Goal: Transaction & Acquisition: Purchase product/service

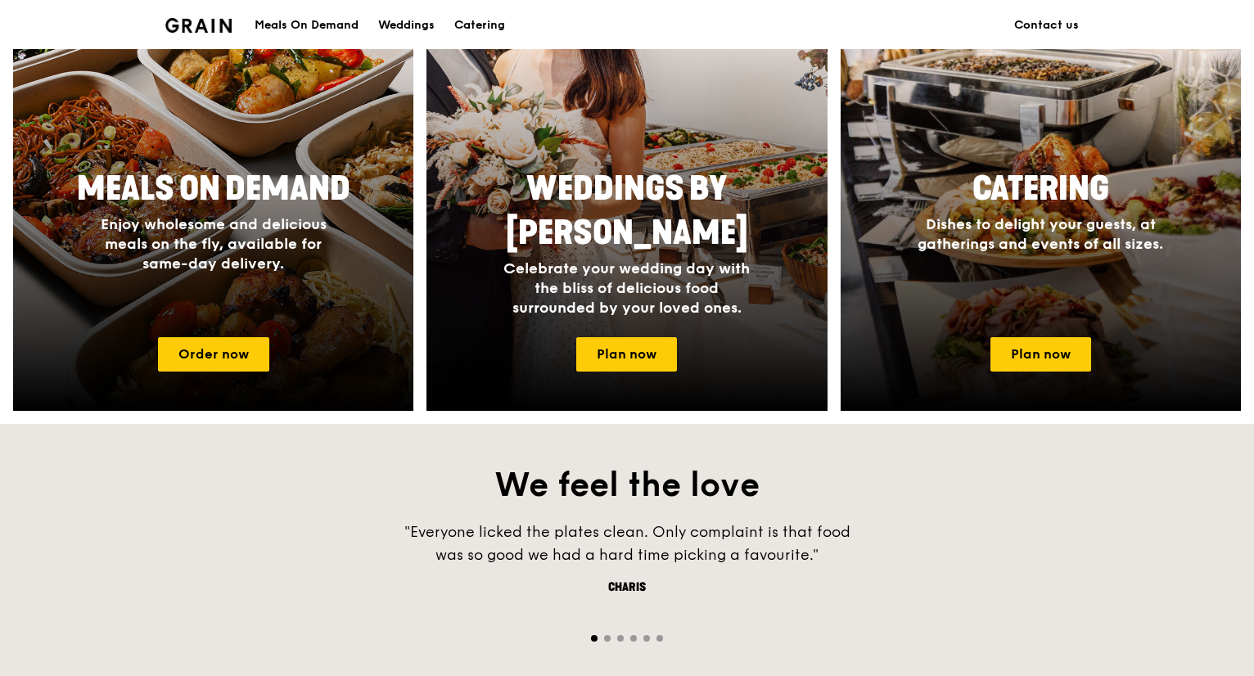
scroll to position [737, 0]
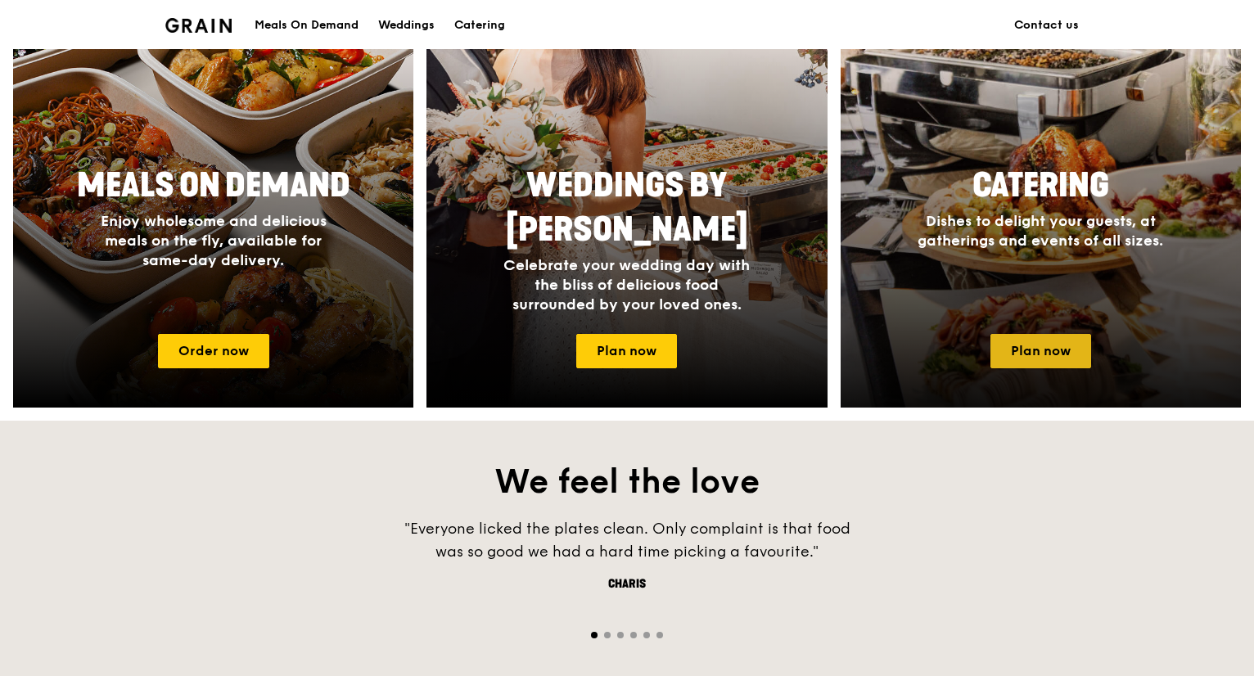
click at [1021, 354] on link "Plan now" at bounding box center [1041, 351] width 101 height 34
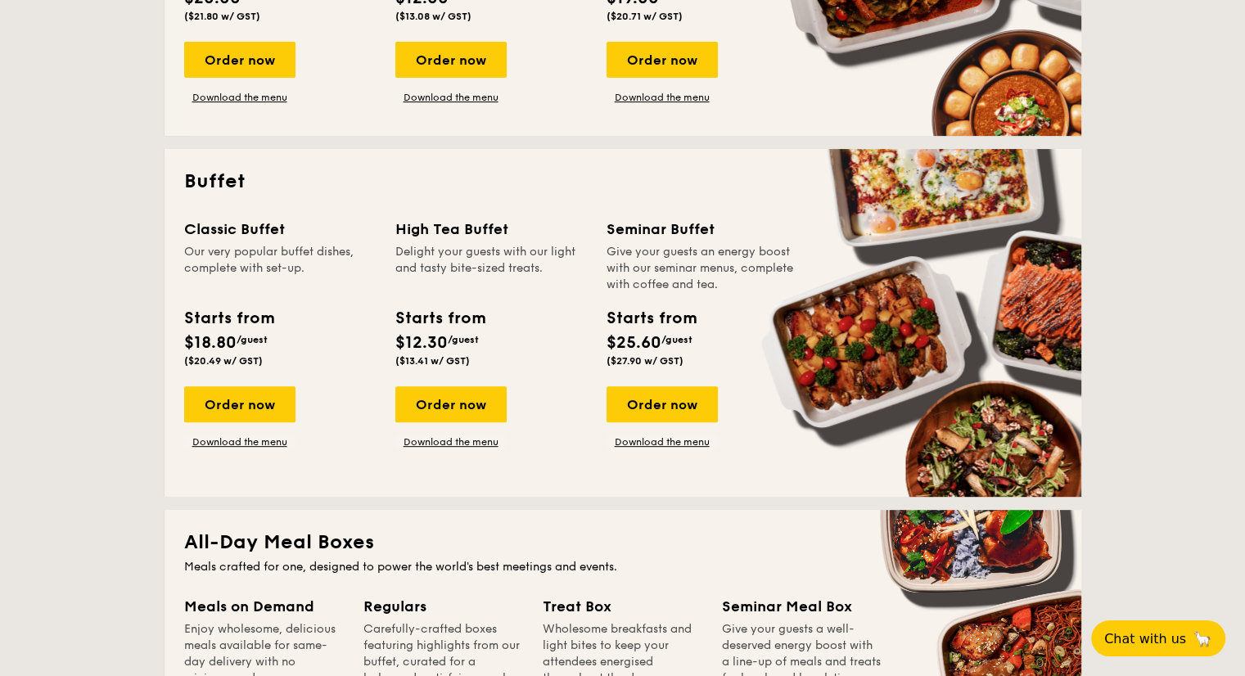
scroll to position [573, 0]
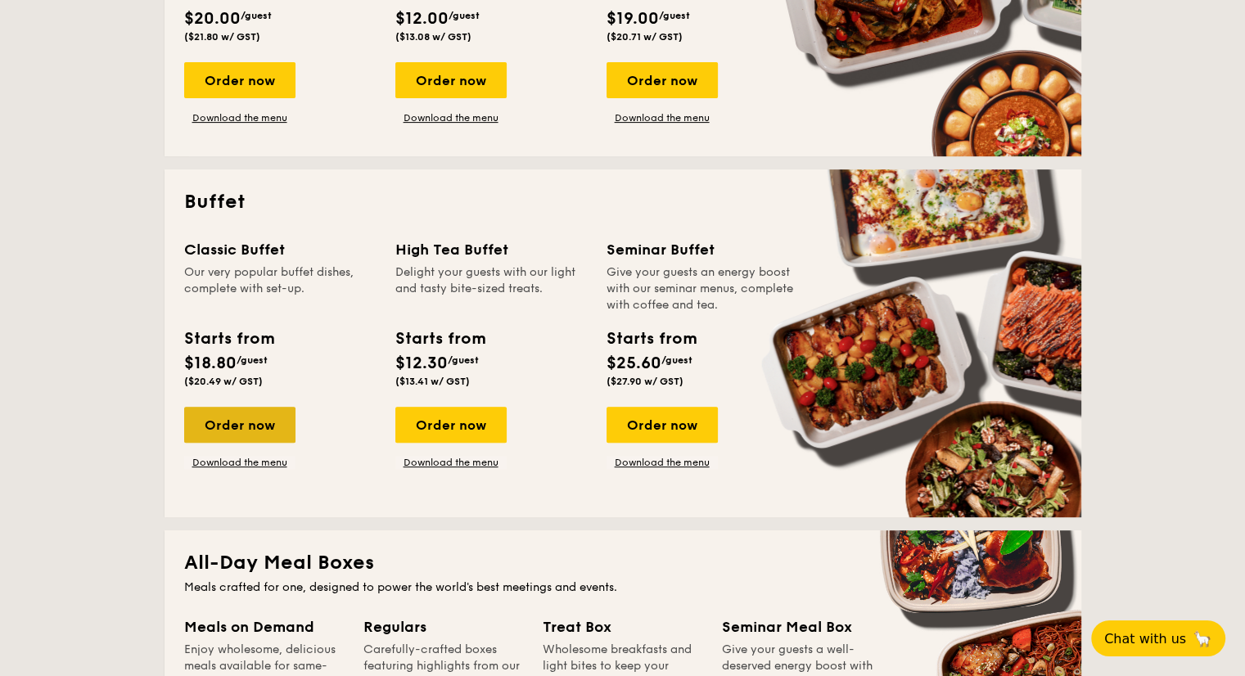
click at [252, 423] on div "Order now" at bounding box center [239, 425] width 111 height 36
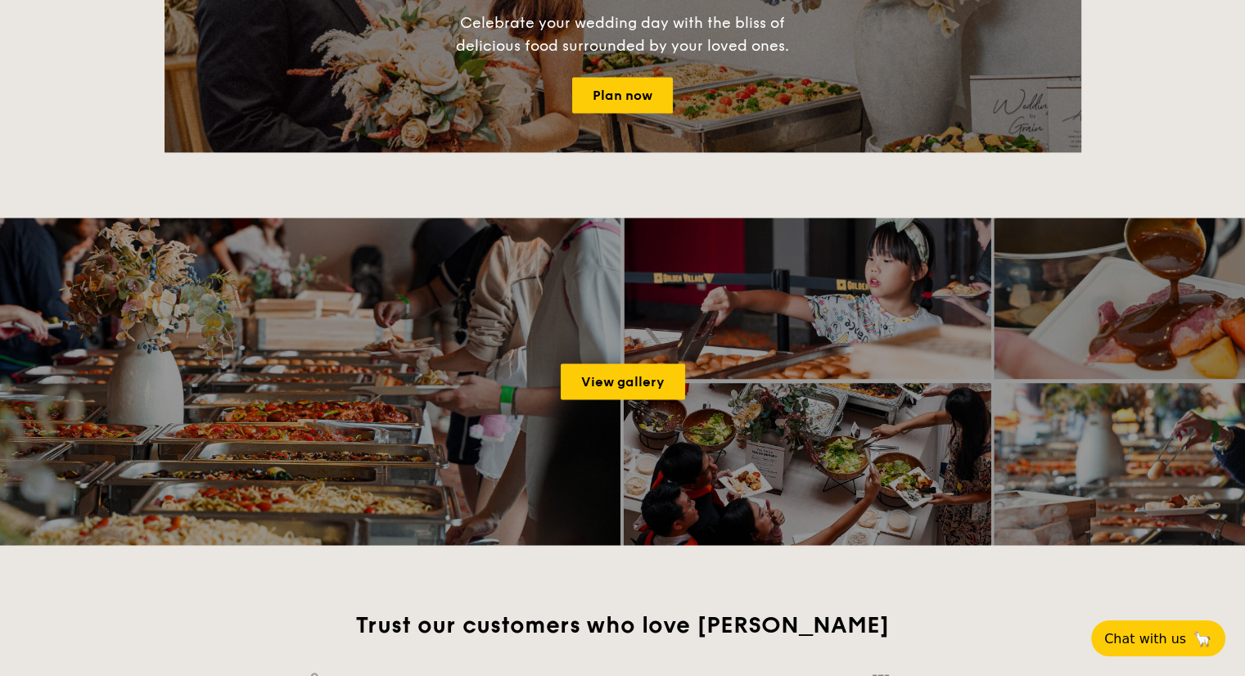
scroll to position [2198, 0]
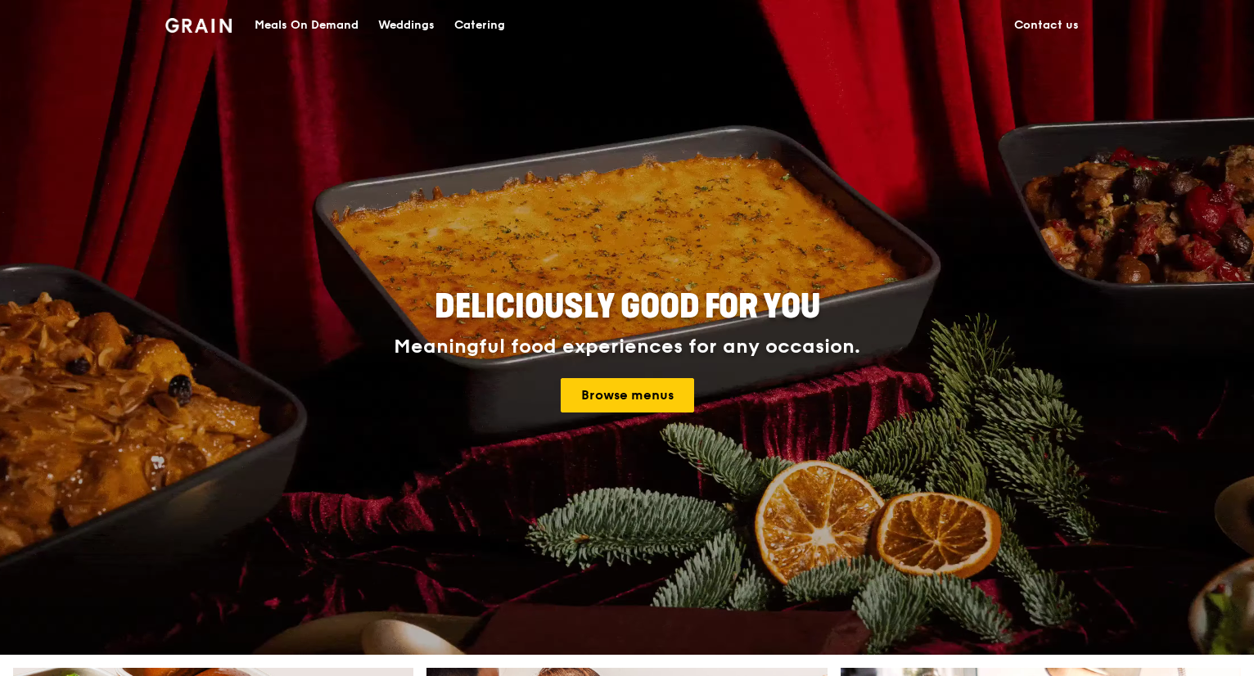
click at [490, 18] on div "Catering" at bounding box center [479, 25] width 51 height 49
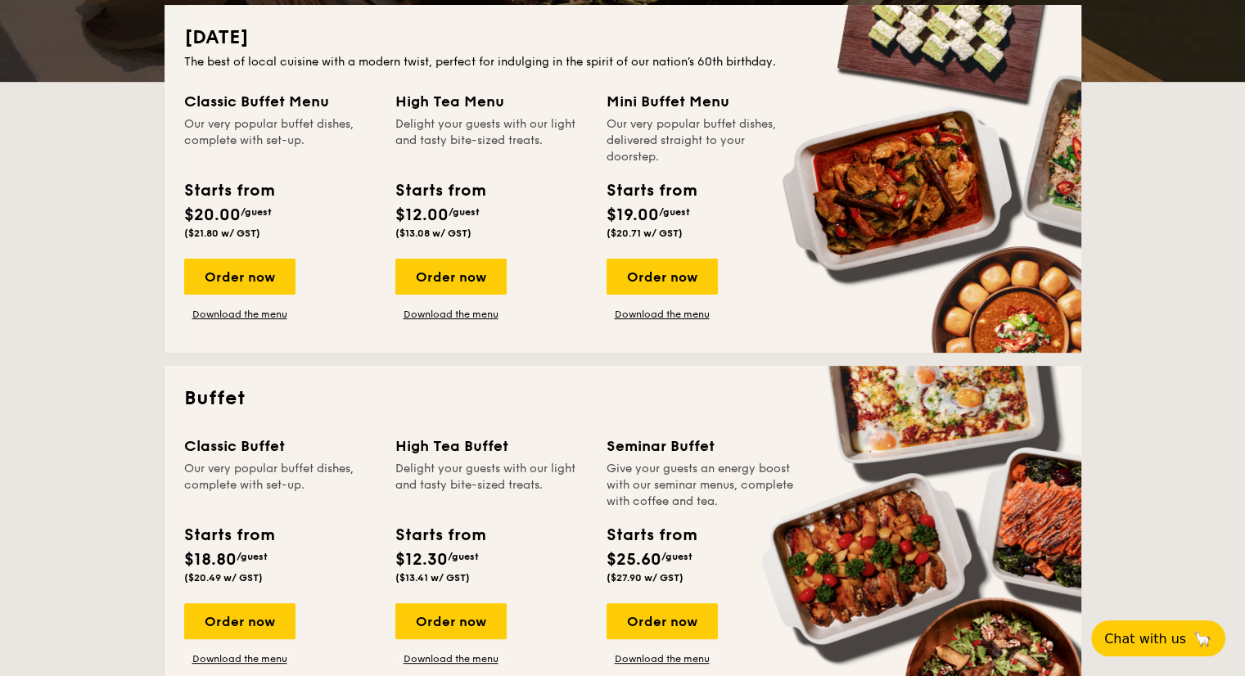
scroll to position [409, 0]
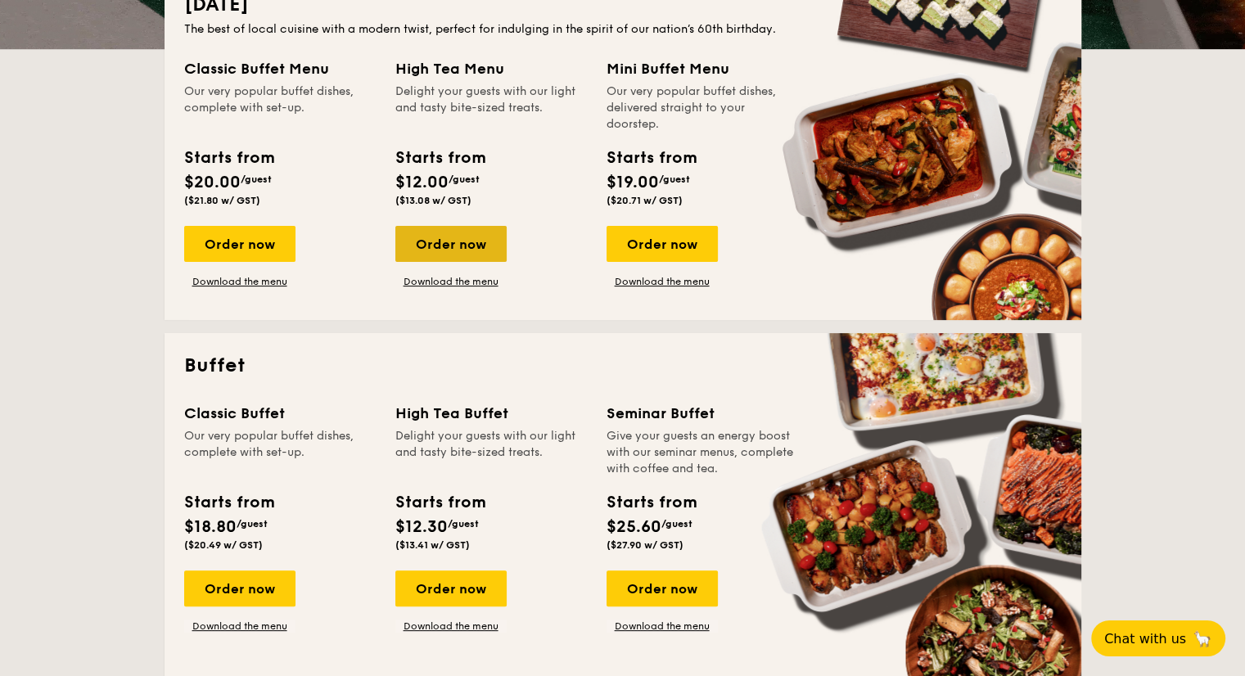
click at [450, 246] on div "Order now" at bounding box center [450, 244] width 111 height 36
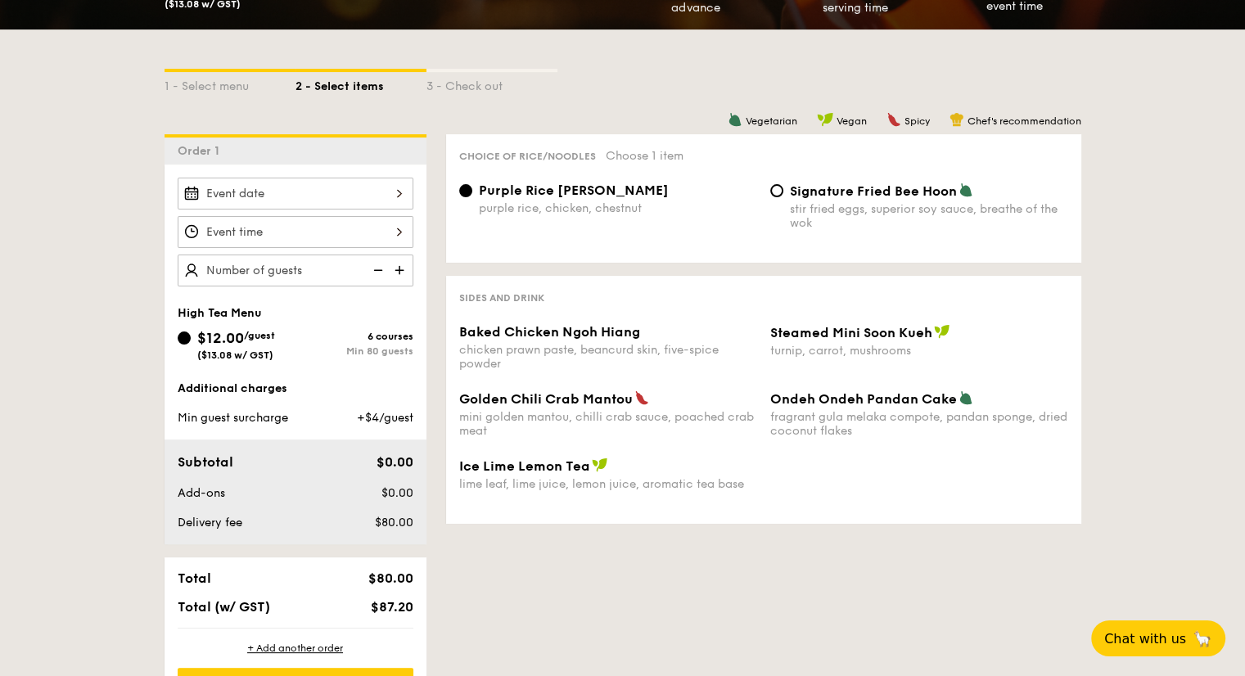
scroll to position [246, 0]
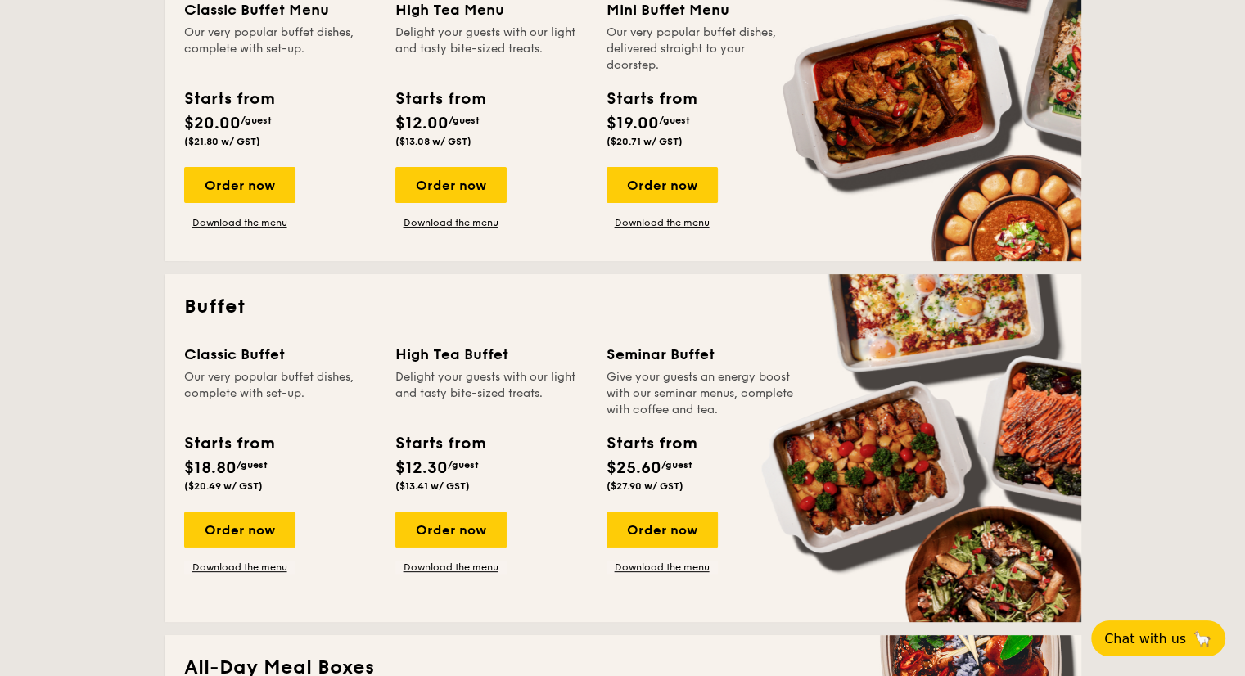
scroll to position [491, 0]
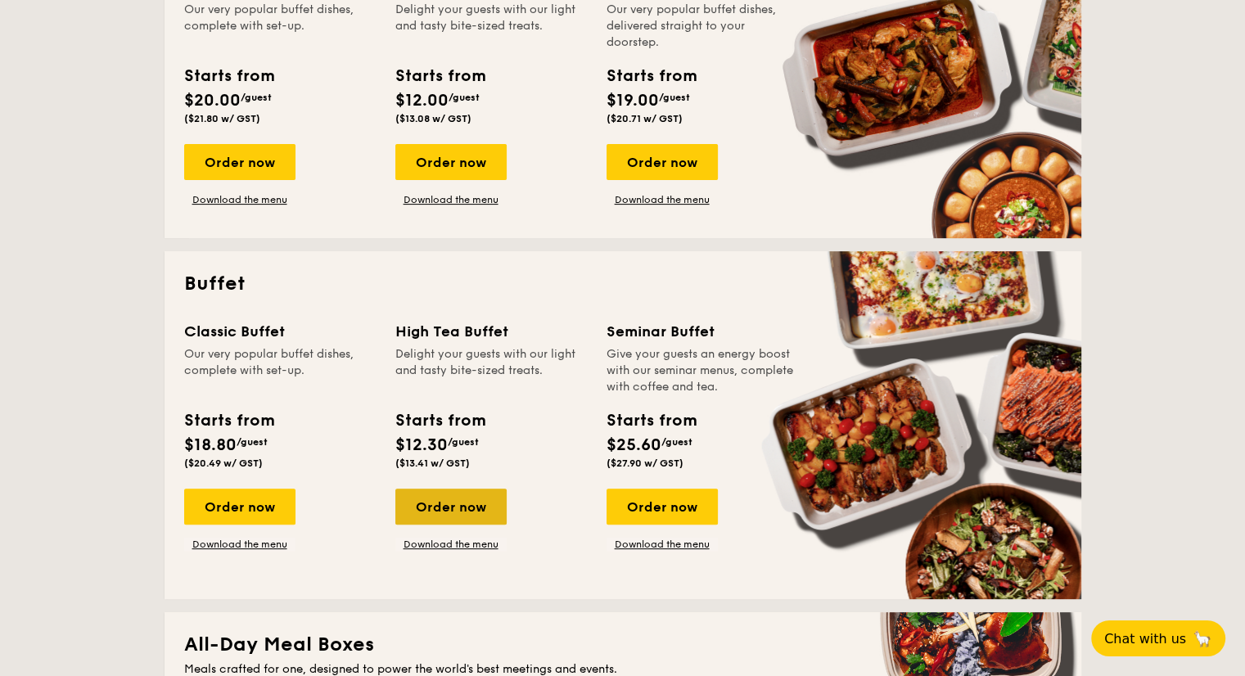
click at [451, 506] on div "Order now" at bounding box center [450, 507] width 111 height 36
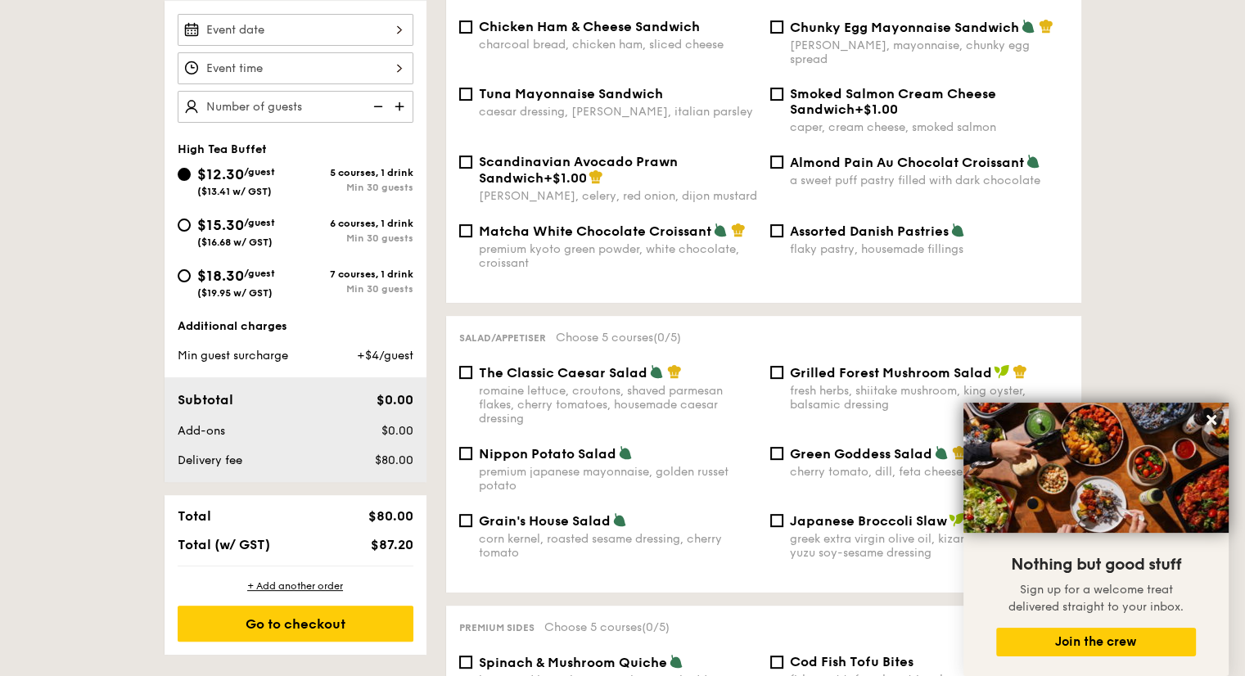
scroll to position [409, 0]
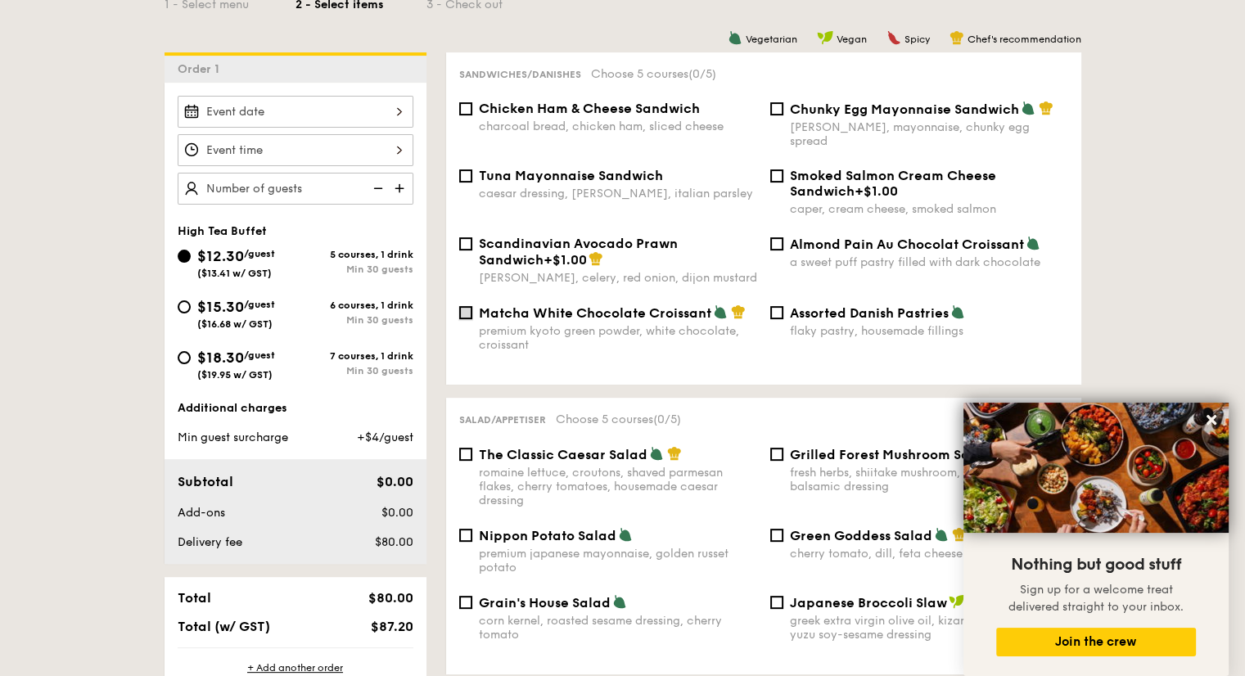
click at [464, 306] on input "Matcha White Chocolate Croissant premium kyoto green powder, white chocolate, c…" at bounding box center [465, 312] width 13 height 13
checkbox input "true"
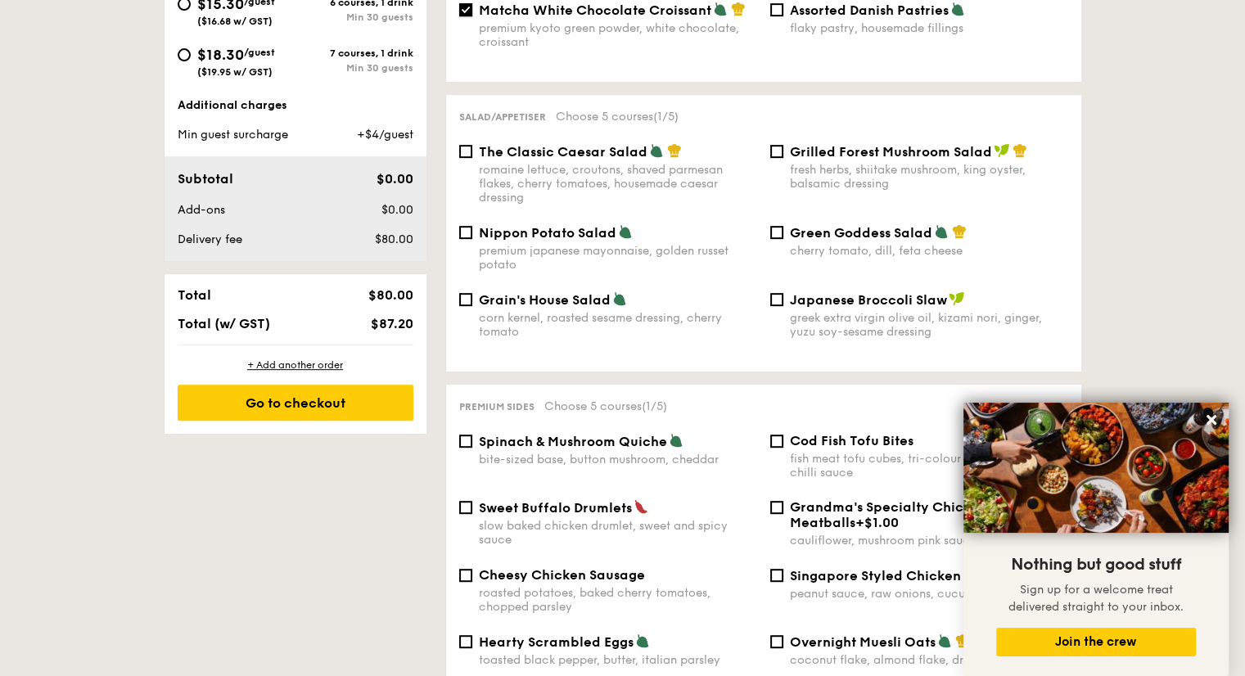
scroll to position [737, 0]
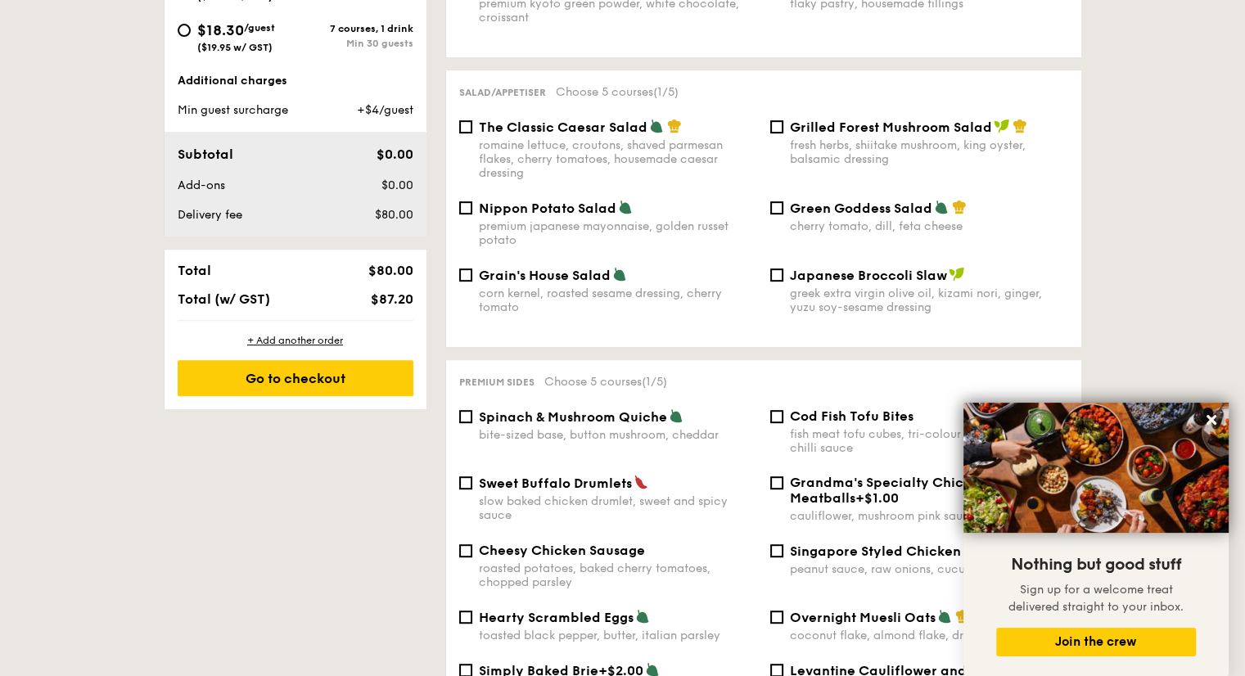
click at [797, 279] on div "Japanese Broccoli Slaw greek extra virgin olive oil, kizami nori, ginger, yuzu …" at bounding box center [929, 290] width 278 height 47
click at [783, 279] on input "Japanese Broccoli Slaw greek extra virgin olive oil, kizami nori, ginger, yuzu …" at bounding box center [776, 275] width 13 height 13
checkbox input "true"
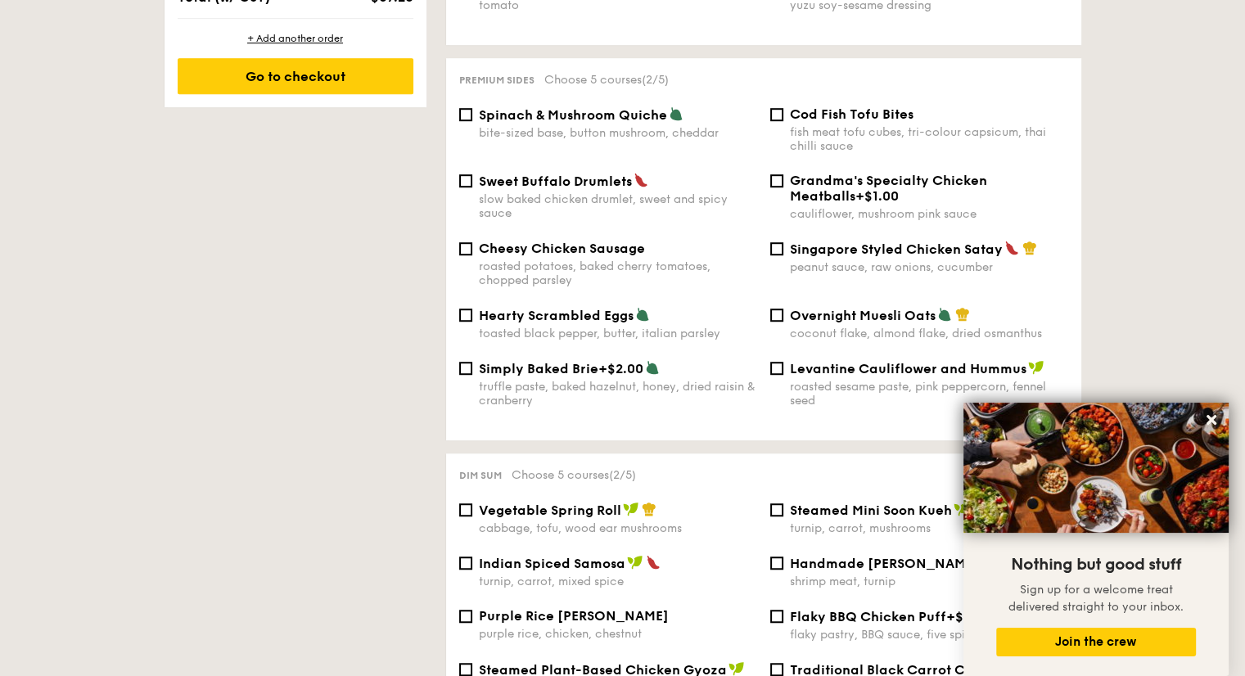
scroll to position [1064, 0]
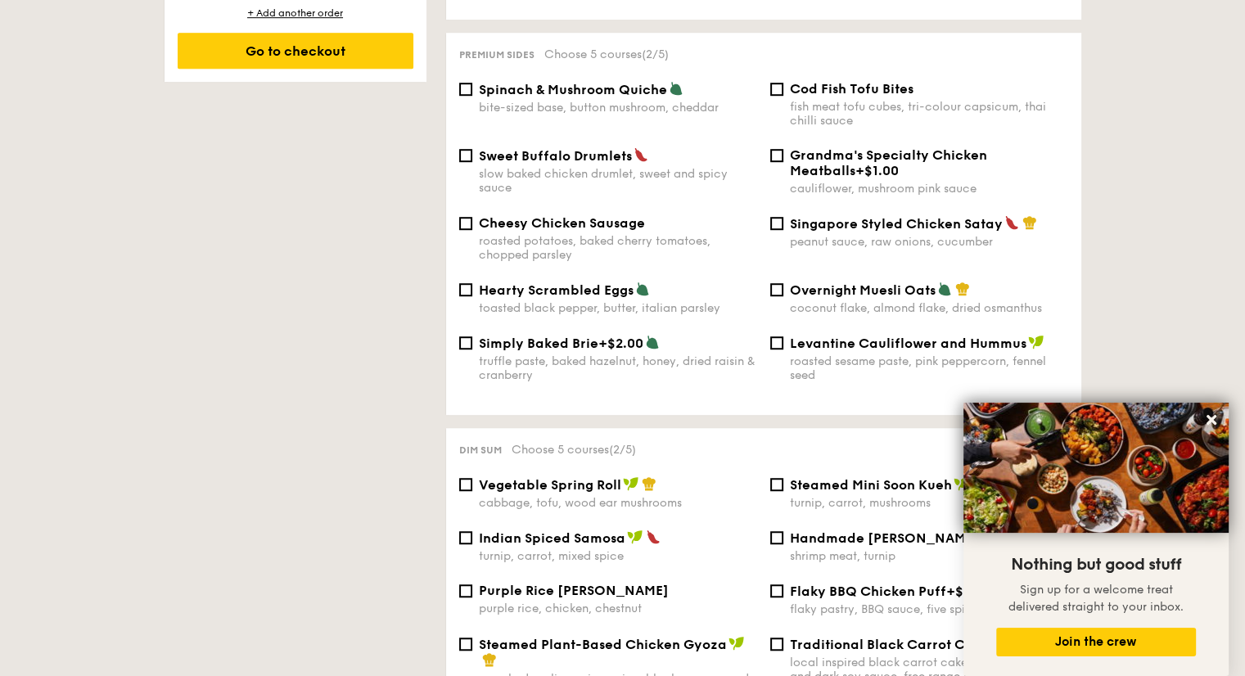
click at [602, 223] on span "Cheesy Chicken Sausage" at bounding box center [562, 223] width 166 height 16
click at [472, 223] on input "Cheesy Chicken Sausage roasted potatoes, baked cherry tomatoes, chopped parsley" at bounding box center [465, 223] width 13 height 13
checkbox input "true"
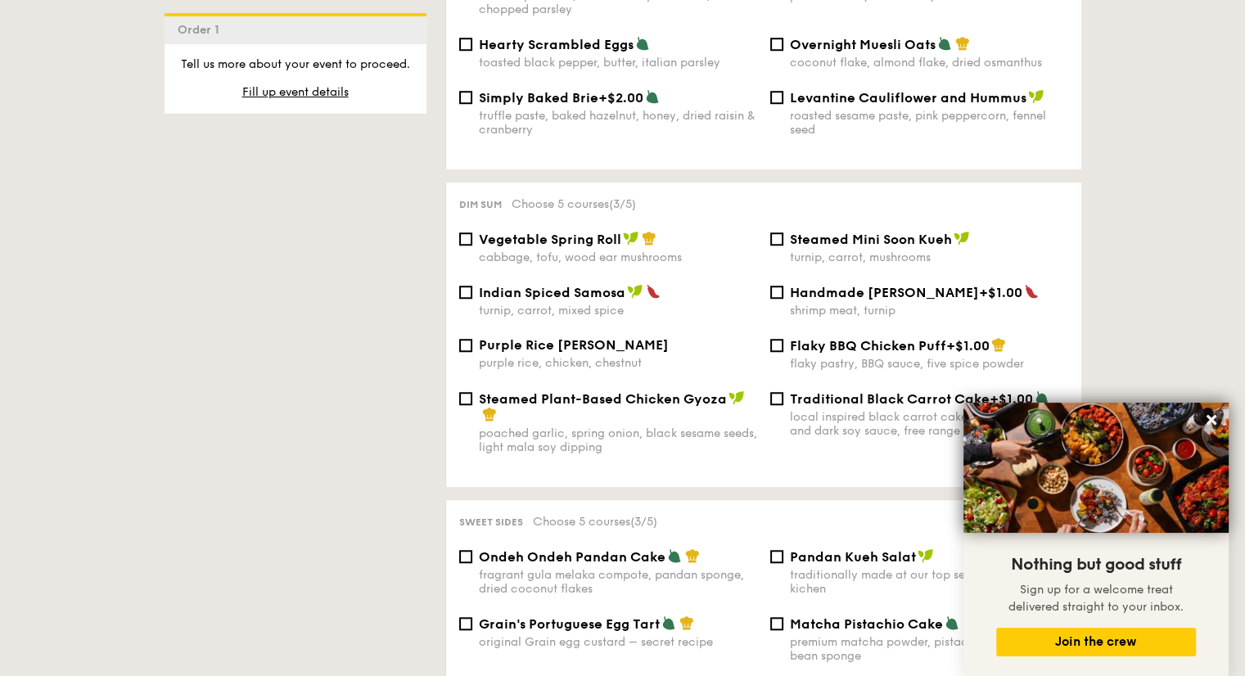
scroll to position [1392, 0]
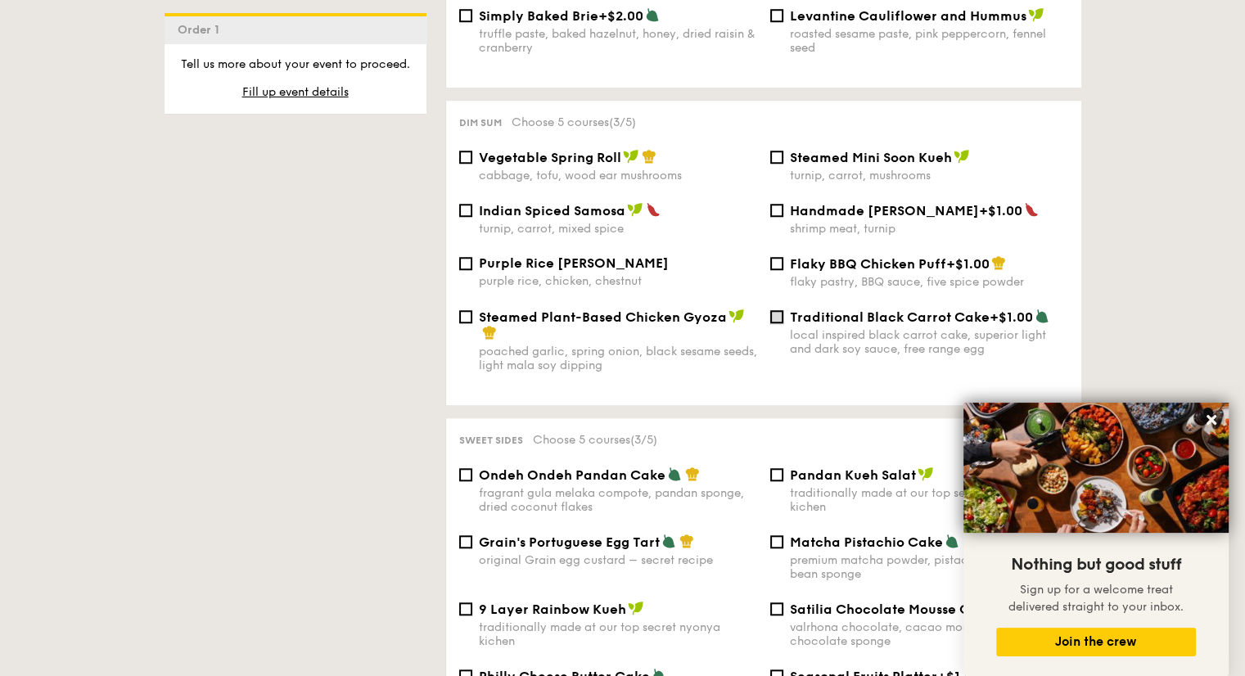
click at [772, 319] on input "Traditional Black Carrot Cake +$1.00 local inspired black carrot cake, superior…" at bounding box center [776, 316] width 13 height 13
checkbox input "true"
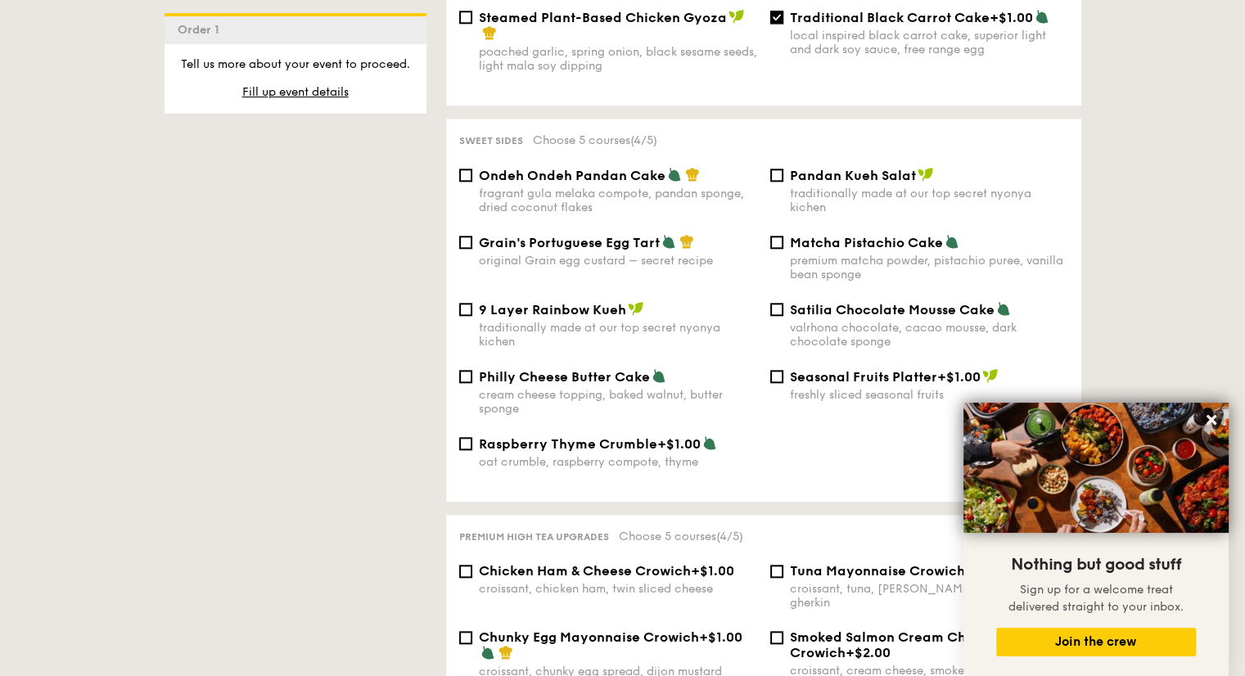
scroll to position [1719, 0]
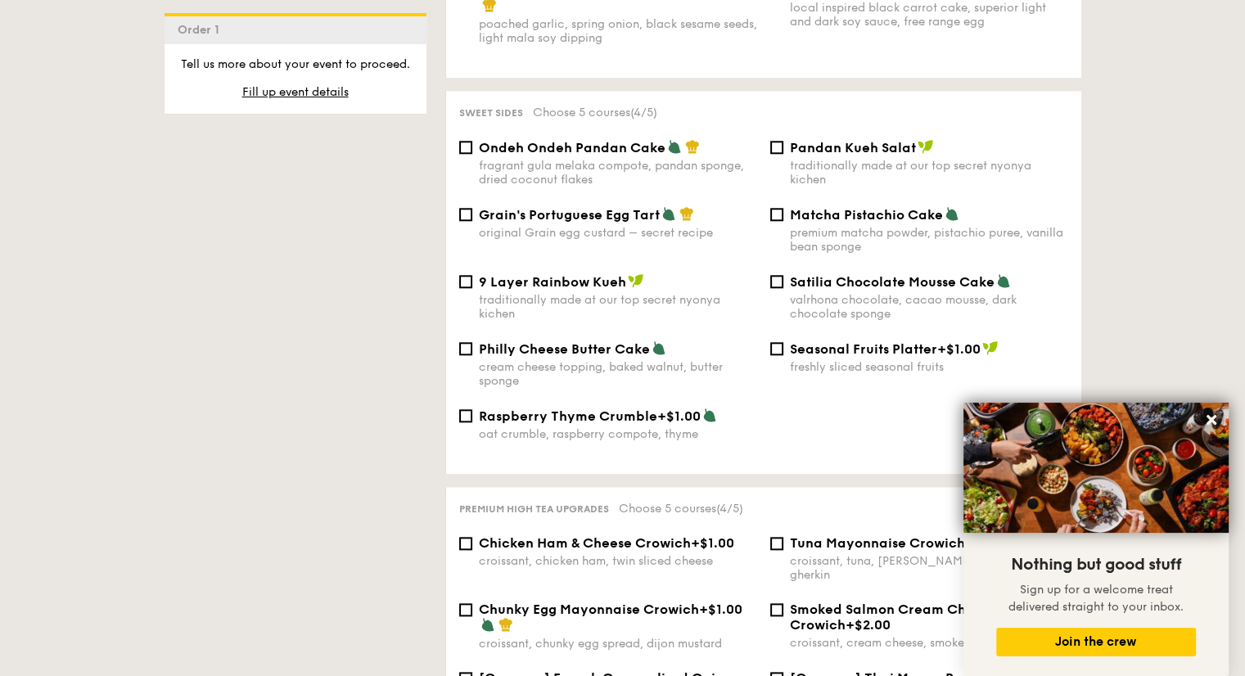
click at [542, 287] on span "9 Layer Rainbow Kueh" at bounding box center [552, 282] width 147 height 16
click at [472, 287] on input "9 Layer Rainbow Kueh traditionally made at our top secret nyonya kichen" at bounding box center [465, 281] width 13 height 13
checkbox input "true"
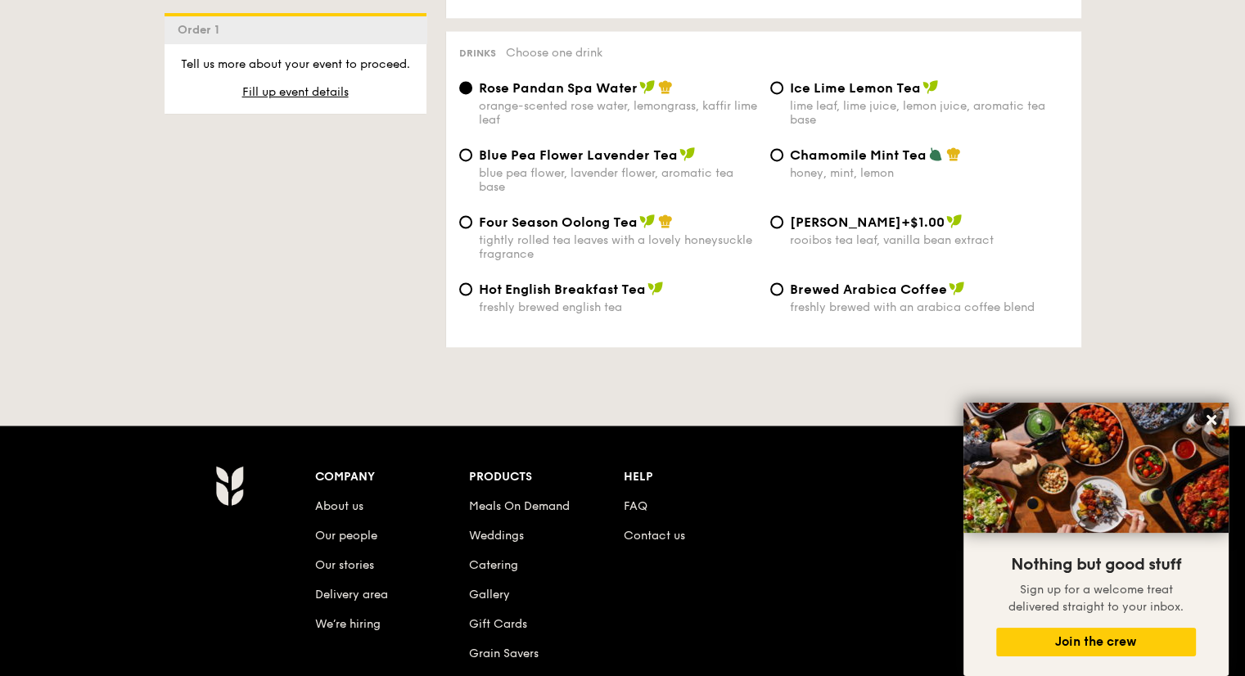
scroll to position [2620, 0]
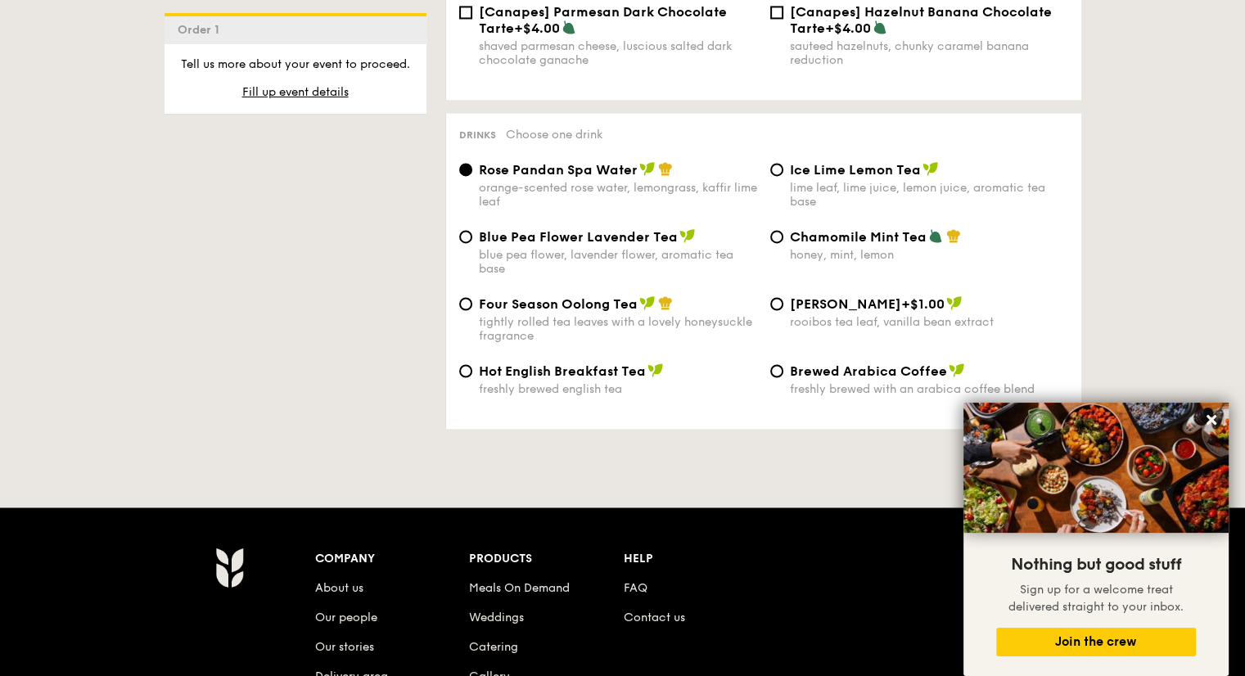
click at [819, 245] on span "Chamomile Mint Tea" at bounding box center [858, 237] width 137 height 16
click at [783, 243] on input "Chamomile Mint Tea honey, mint, lemon" at bounding box center [776, 236] width 13 height 13
radio input "true"
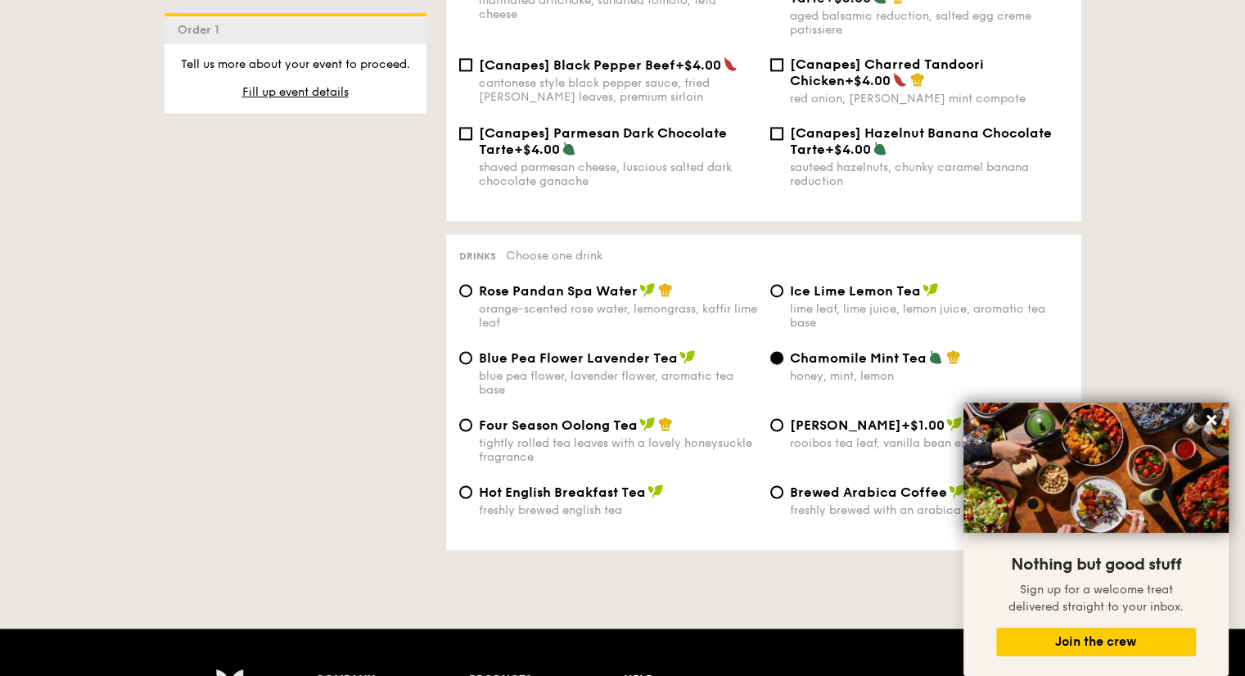
scroll to position [2538, 0]
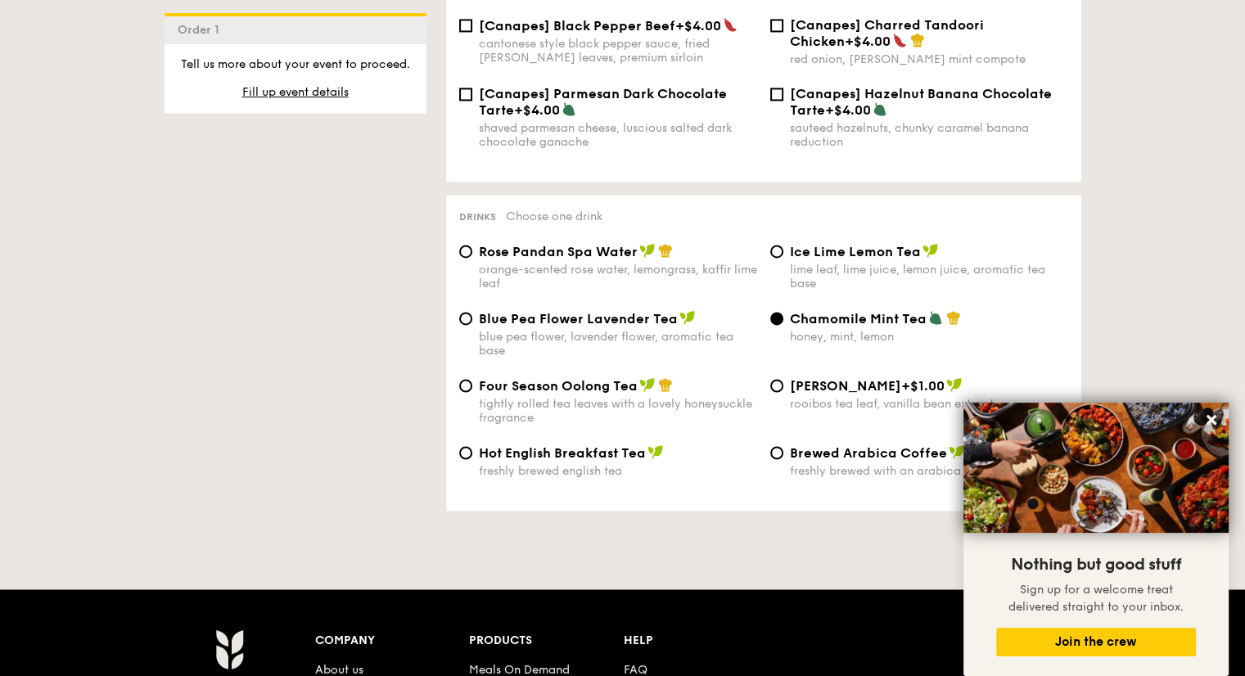
click at [796, 253] on span "Ice Lime Lemon Tea" at bounding box center [855, 252] width 131 height 16
click at [783, 253] on input "Ice Lime Lemon Tea lime leaf, lime juice, lemon juice, aromatic tea base" at bounding box center [776, 251] width 13 height 13
radio input "true"
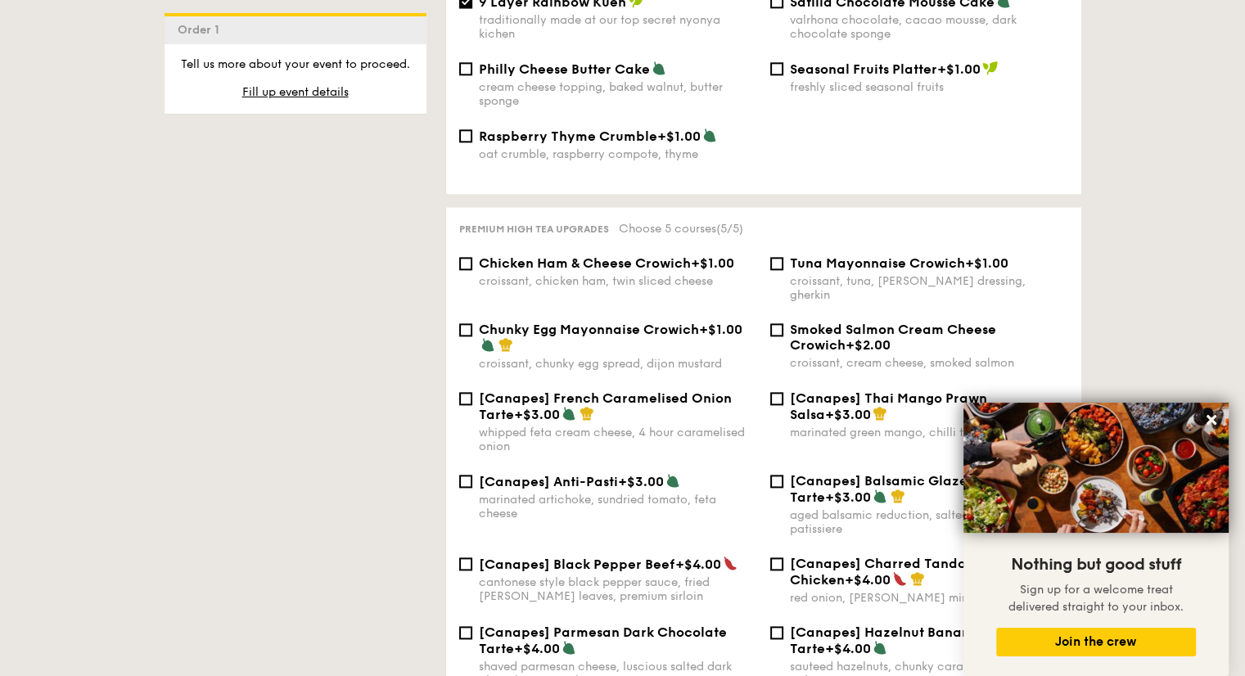
scroll to position [2047, 0]
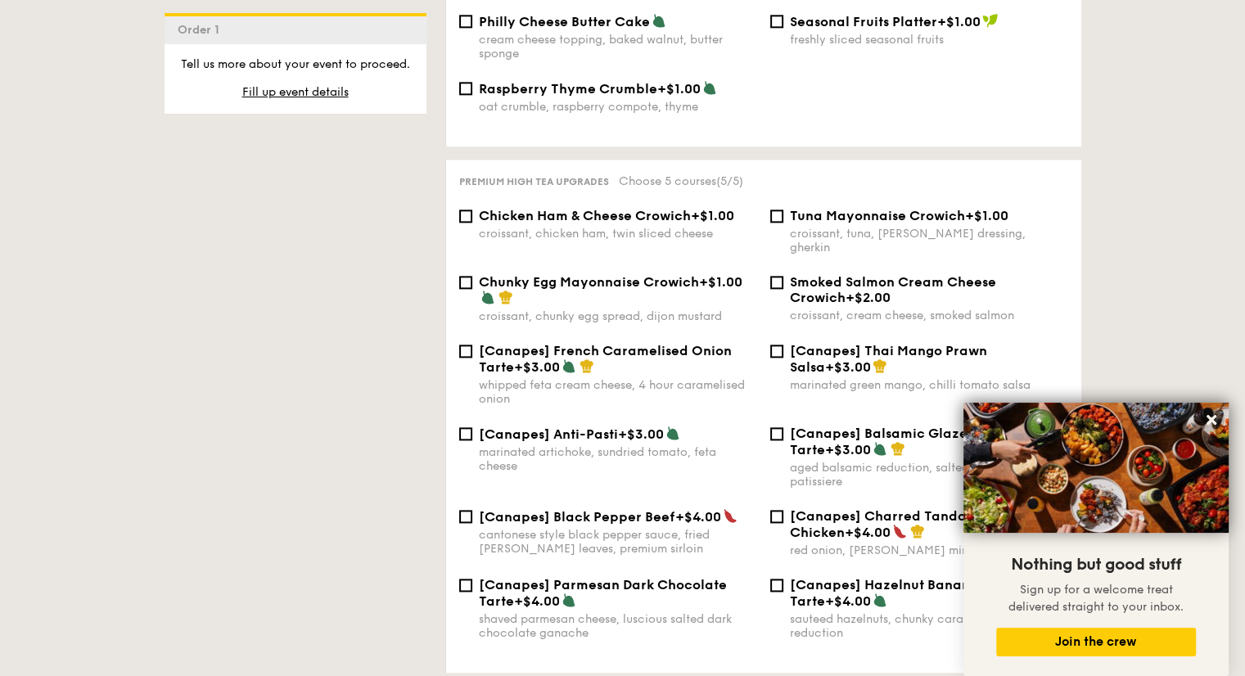
click at [504, 279] on span "Chunky Egg Mayonnaise Crowich" at bounding box center [589, 282] width 220 height 16
click at [472, 279] on input "Chunky Egg Mayonnaise Crowich +$1.00 croissant, chunky egg spread, dijon mustard" at bounding box center [465, 282] width 13 height 13
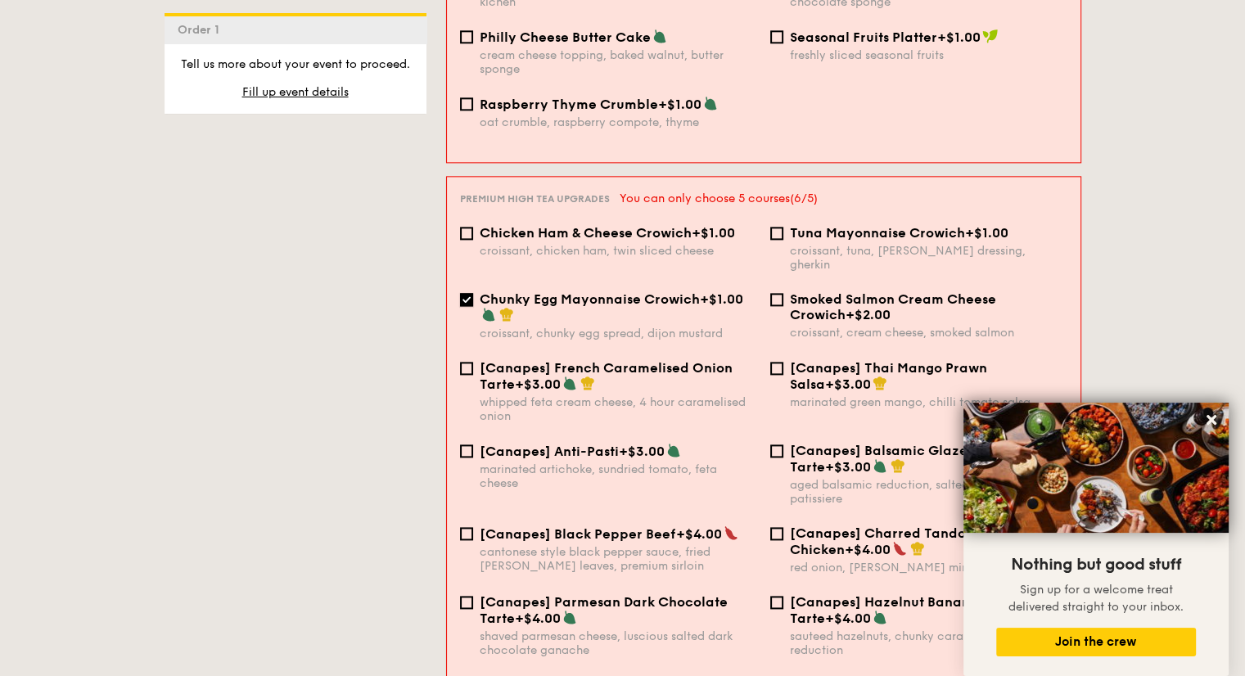
click at [471, 293] on input "Chunky Egg Mayonnaise Crowich +$1.00 croissant, chunky egg spread, dijon mustard" at bounding box center [466, 299] width 13 height 13
checkbox input "false"
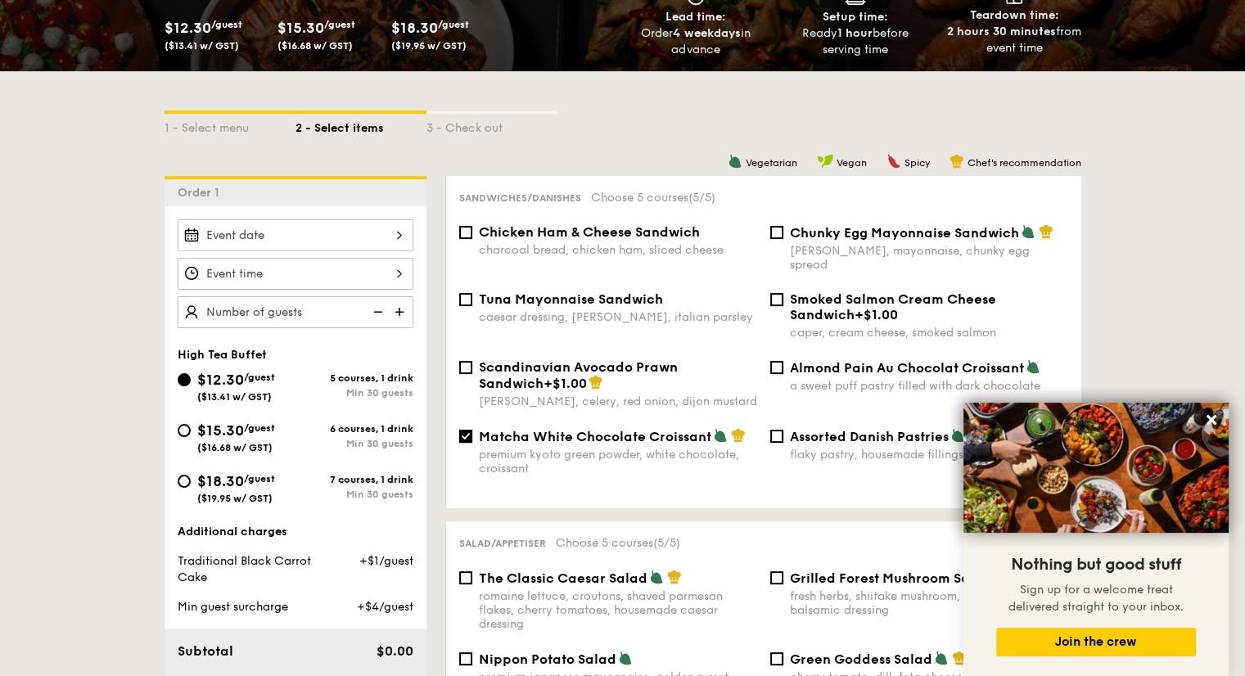
scroll to position [246, 0]
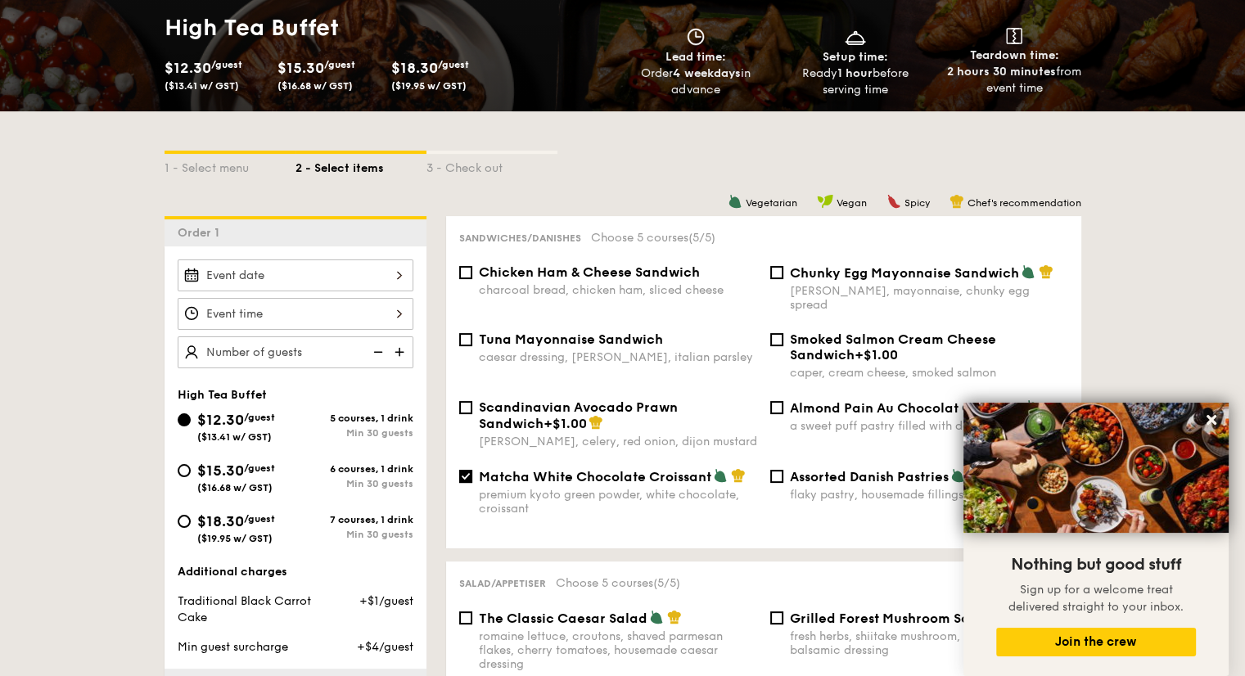
click at [396, 354] on img at bounding box center [401, 351] width 25 height 31
click at [399, 354] on img at bounding box center [401, 351] width 25 height 31
click at [400, 354] on img at bounding box center [401, 351] width 25 height 31
type input "30 guests"
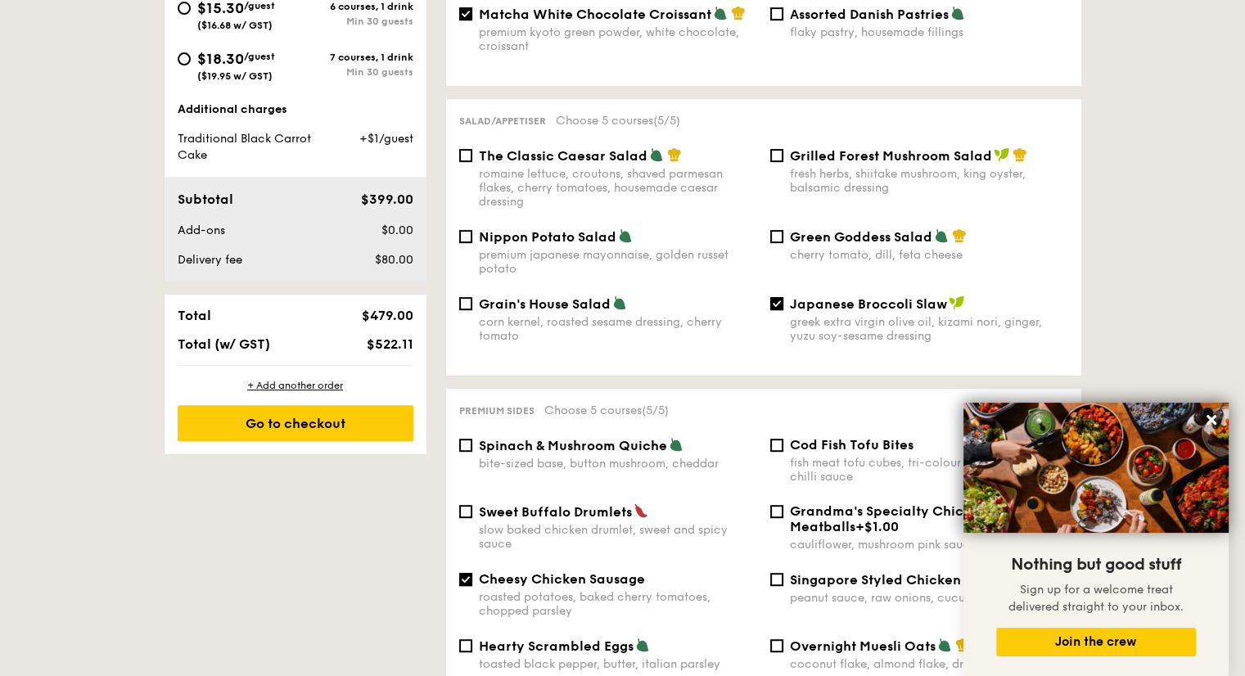
scroll to position [737, 0]
